Goal: Check status: Check status

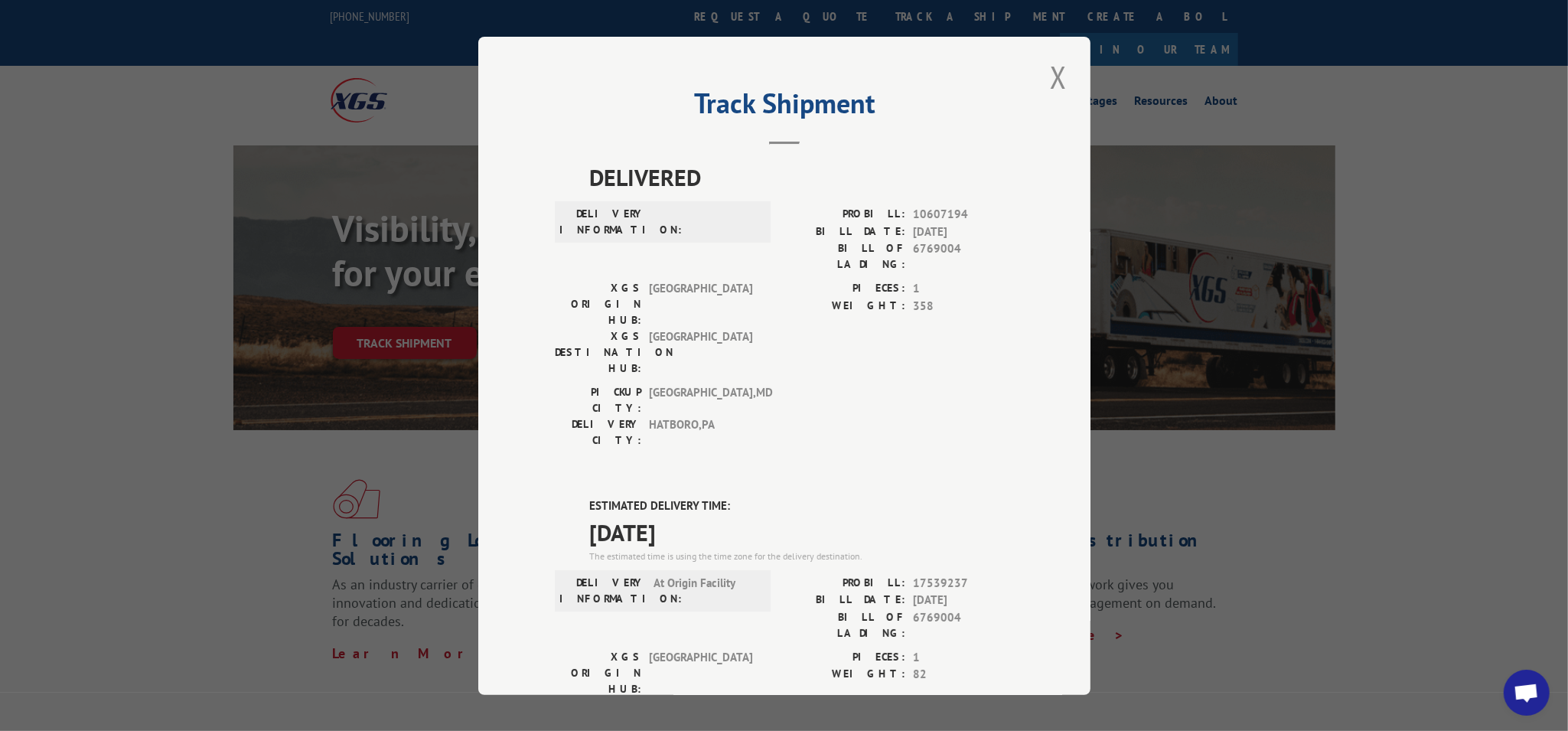
click at [1315, 498] on div "Track Shipment DELIVERED DELIVERY INFORMATION: PROBILL: 10607194 BILL DATE: [DA…" at bounding box center [784, 366] width 1568 height 731
click at [1176, 320] on div "Track Shipment DELIVERED DELIVERY INFORMATION: PROBILL: 10607194 BILL DATE: [DA…" at bounding box center [784, 366] width 1568 height 731
click at [1294, 285] on div "Track Shipment DELIVERED DELIVERY INFORMATION: PROBILL: 10607194 BILL DATE: [DA…" at bounding box center [784, 366] width 1568 height 731
click at [1056, 72] on button "Close modal" at bounding box center [1057, 77] width 26 height 42
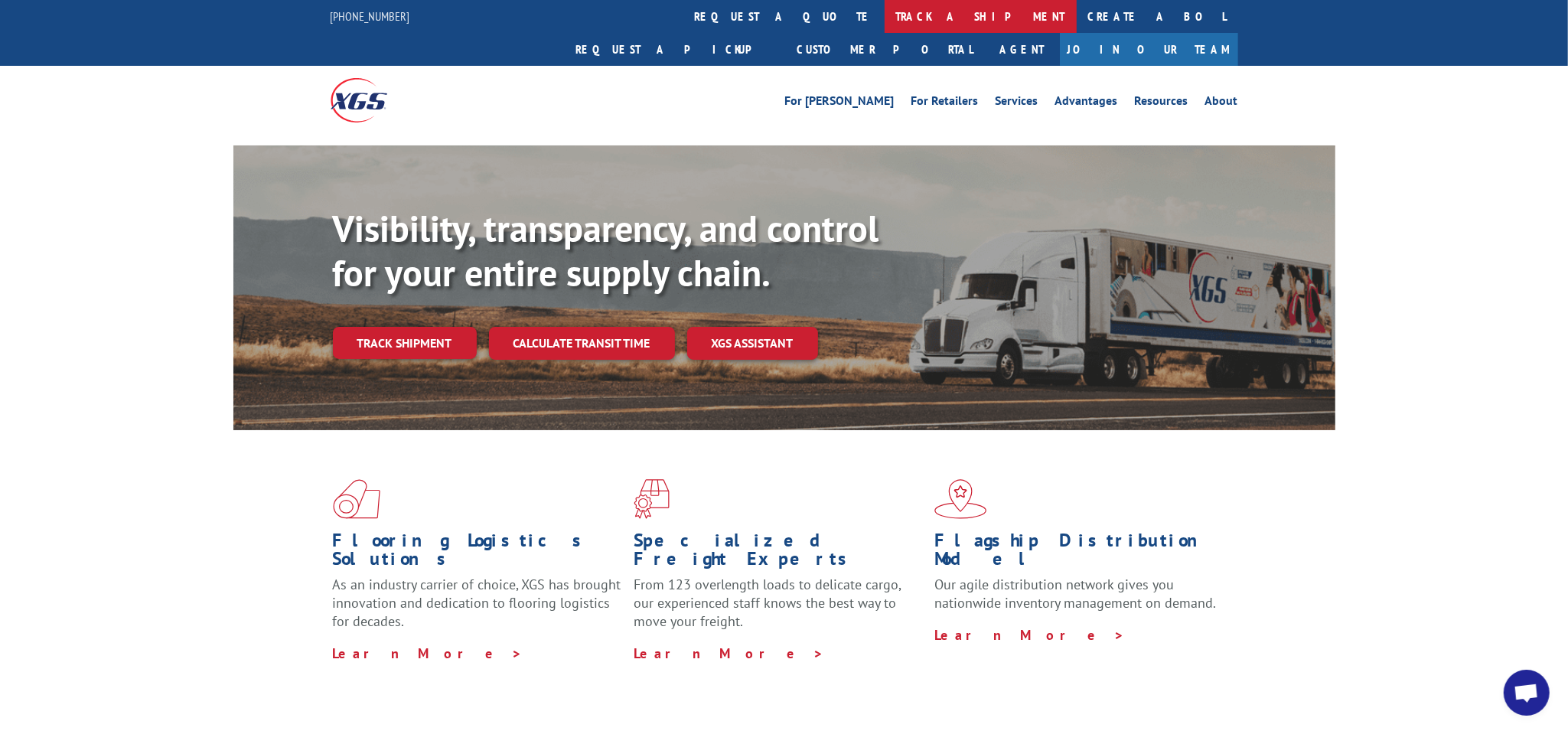
click at [885, 21] on link "track a shipment" at bounding box center [980, 16] width 192 height 32
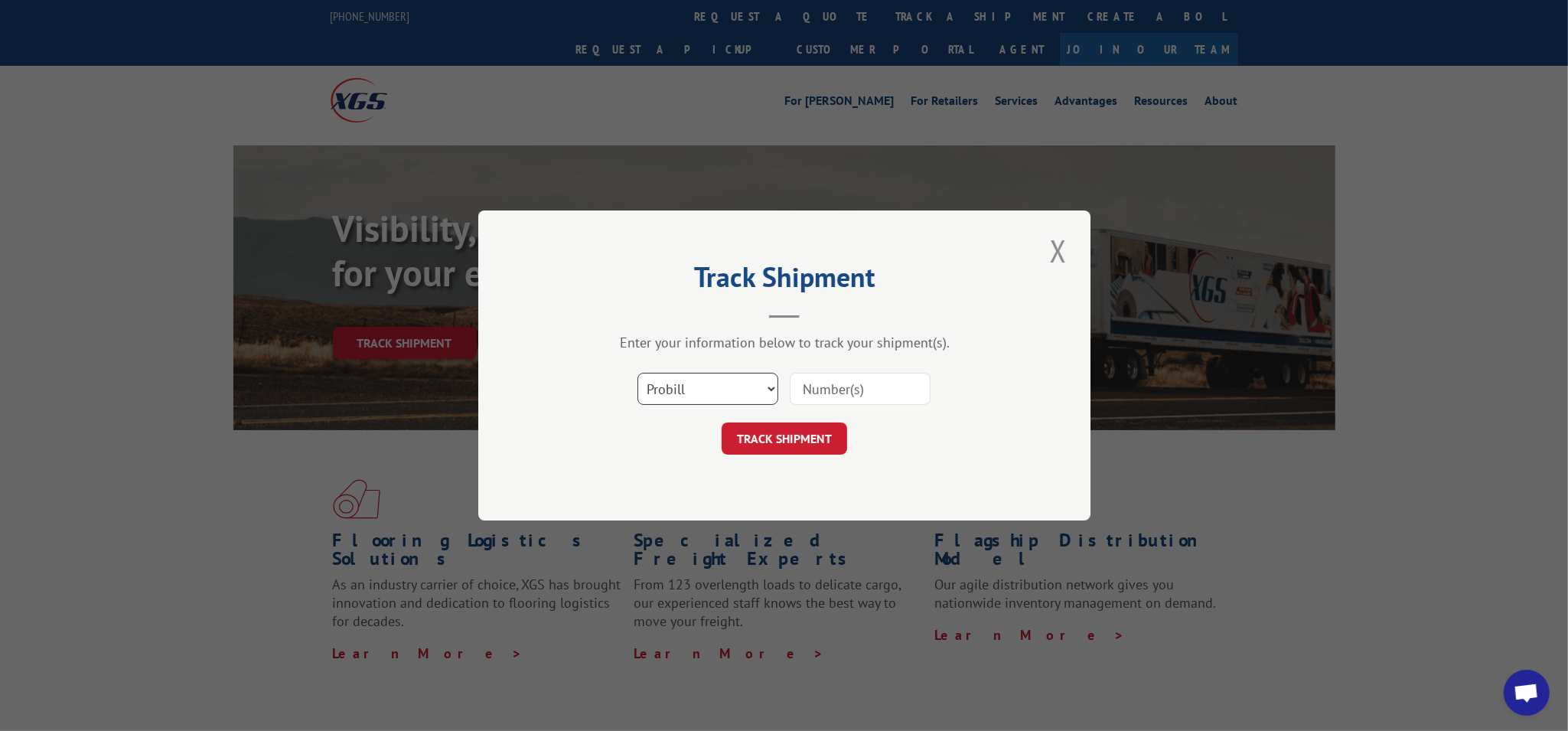
click at [685, 399] on select "Select category... Probill BOL PO" at bounding box center [708, 388] width 141 height 32
select select "bol"
click at [638, 372] on select "Select category... Probill BOL PO" at bounding box center [708, 388] width 141 height 32
click at [847, 398] on input at bounding box center [860, 388] width 141 height 32
type input "6769004"
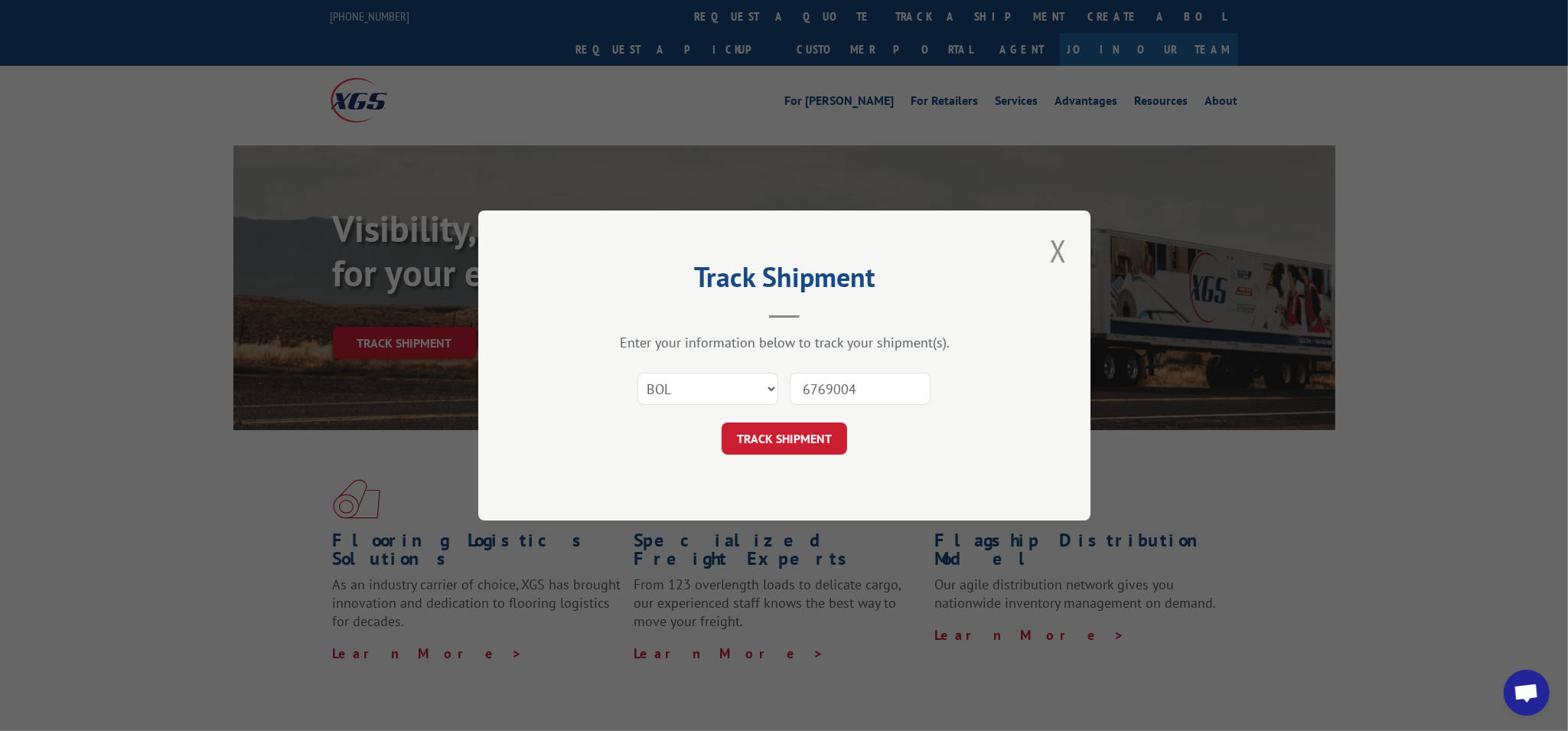
click button "TRACK SHIPMENT" at bounding box center [784, 439] width 125 height 32
